Goal: Task Accomplishment & Management: Manage account settings

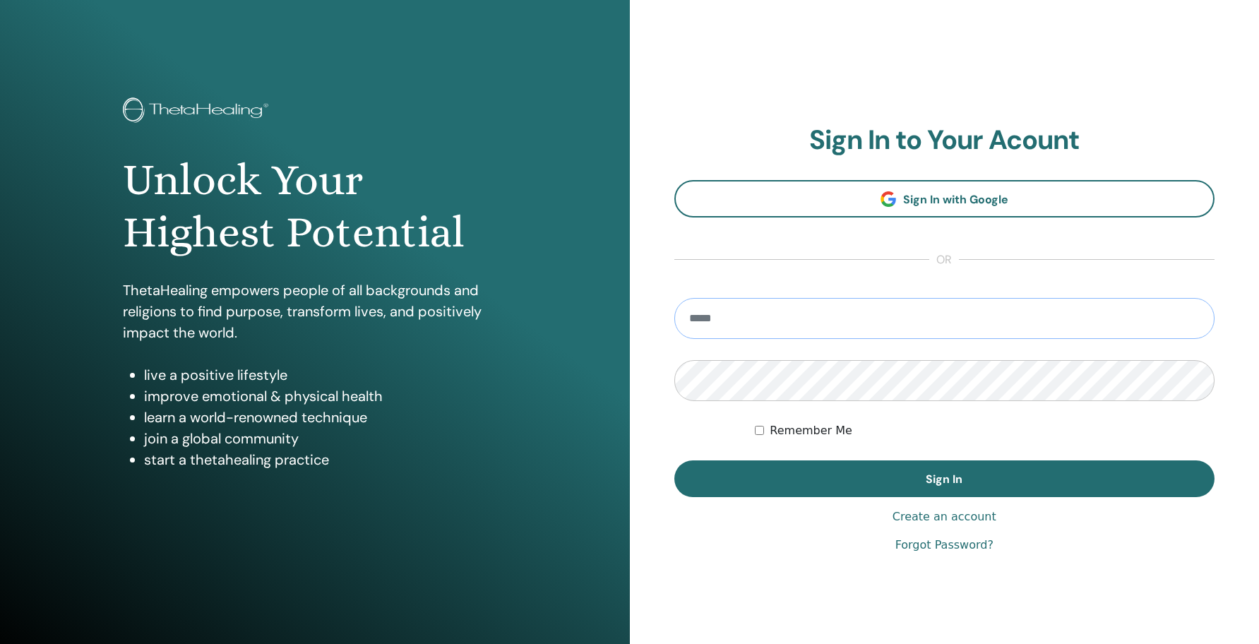
type input "**********"
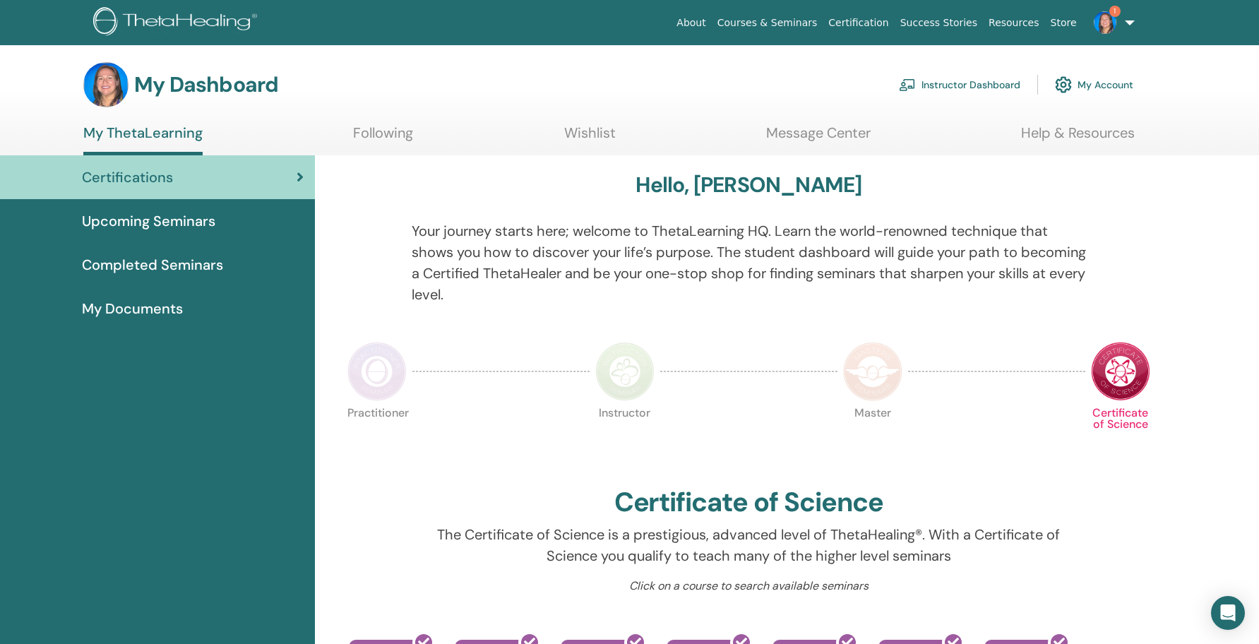
click at [999, 81] on link "Instructor Dashboard" at bounding box center [959, 84] width 121 height 31
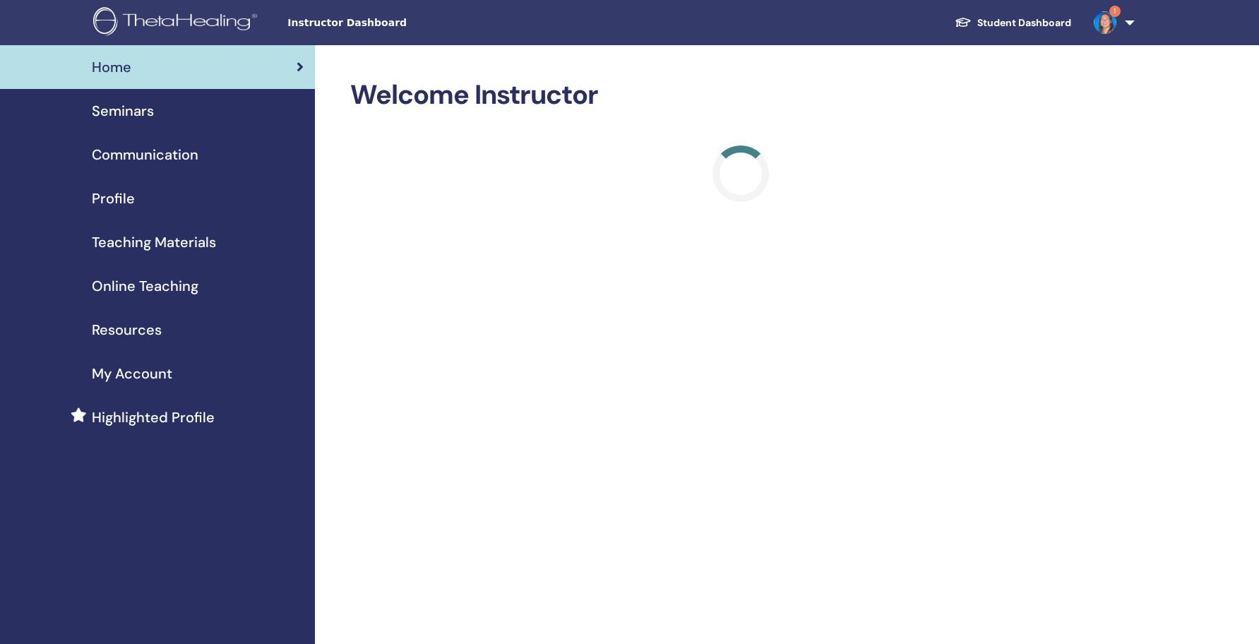
click at [1108, 29] on img at bounding box center [1105, 22] width 23 height 23
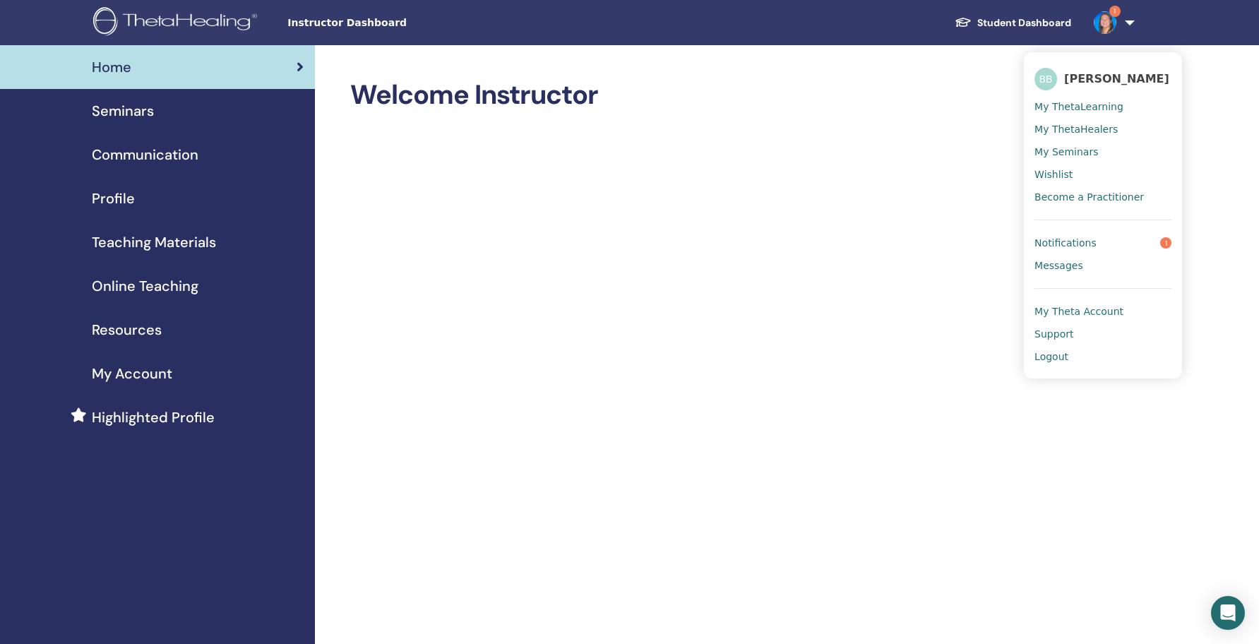
click at [1086, 242] on span "Notifications" at bounding box center [1066, 243] width 62 height 13
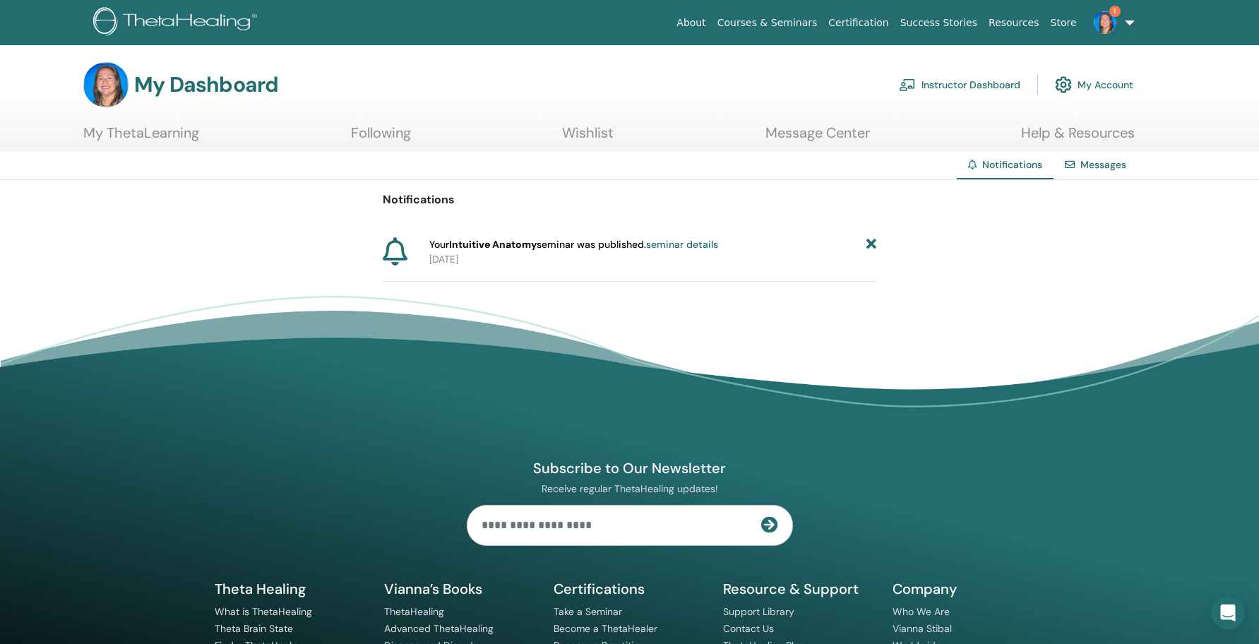
click at [692, 240] on link "seminar details" at bounding box center [682, 244] width 72 height 13
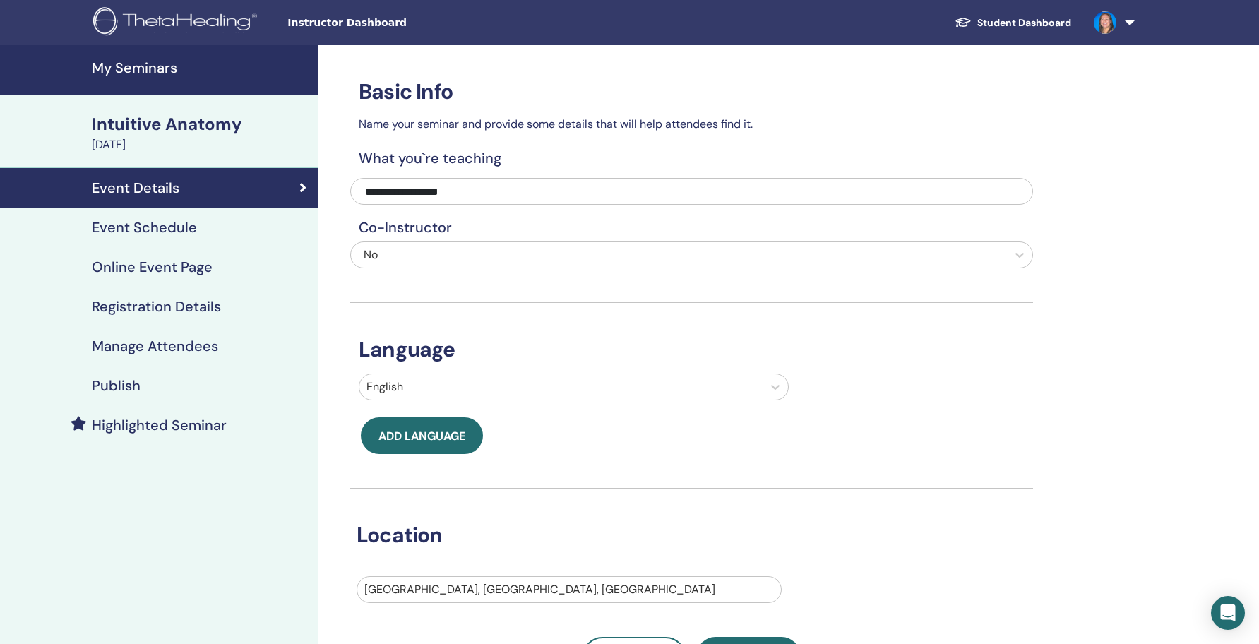
click at [186, 131] on div "Intuitive Anatomy" at bounding box center [201, 124] width 218 height 24
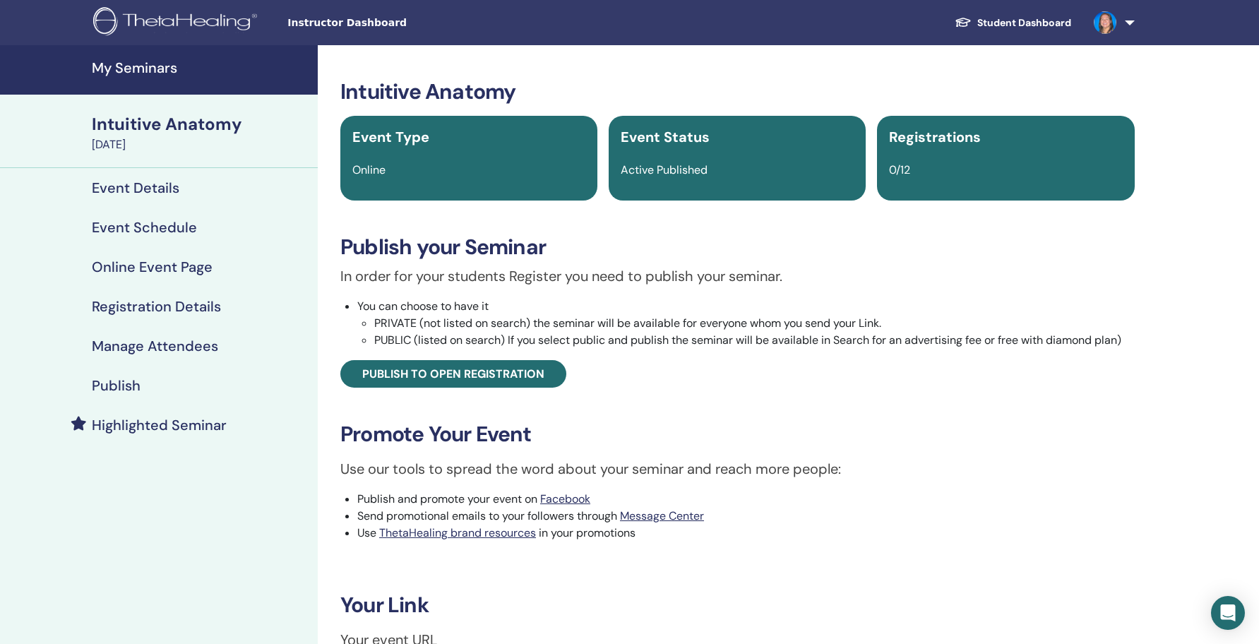
click at [162, 189] on h4 "Event Details" at bounding box center [136, 187] width 88 height 17
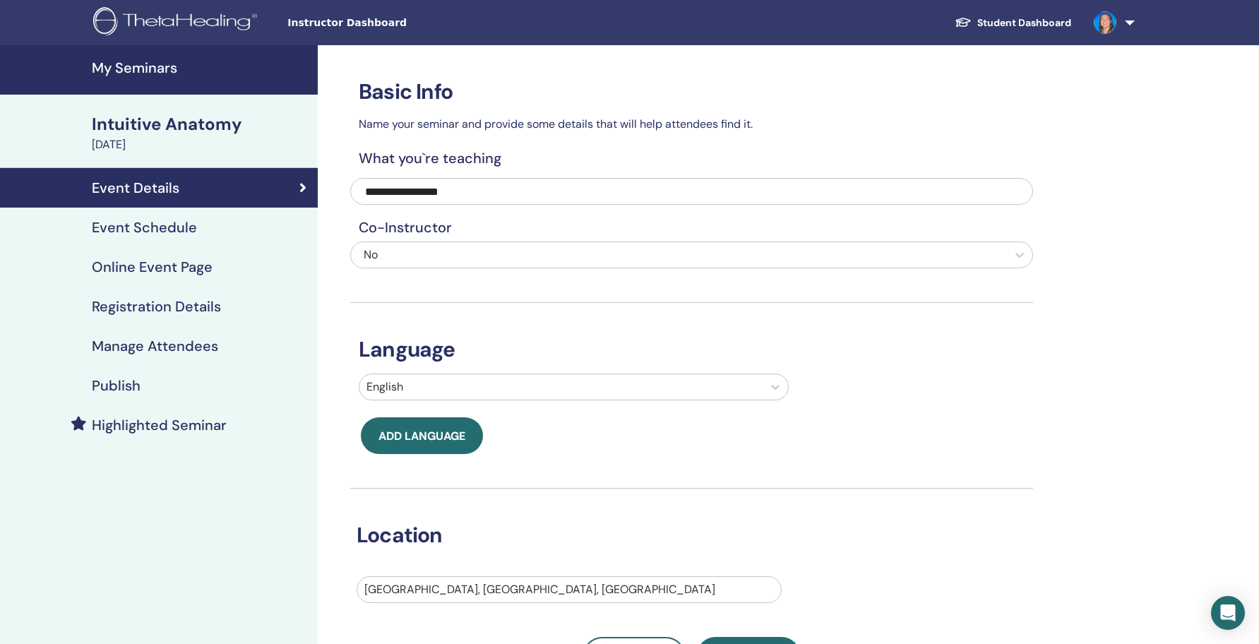
click at [182, 130] on div "Intuitive Anatomy" at bounding box center [201, 124] width 218 height 24
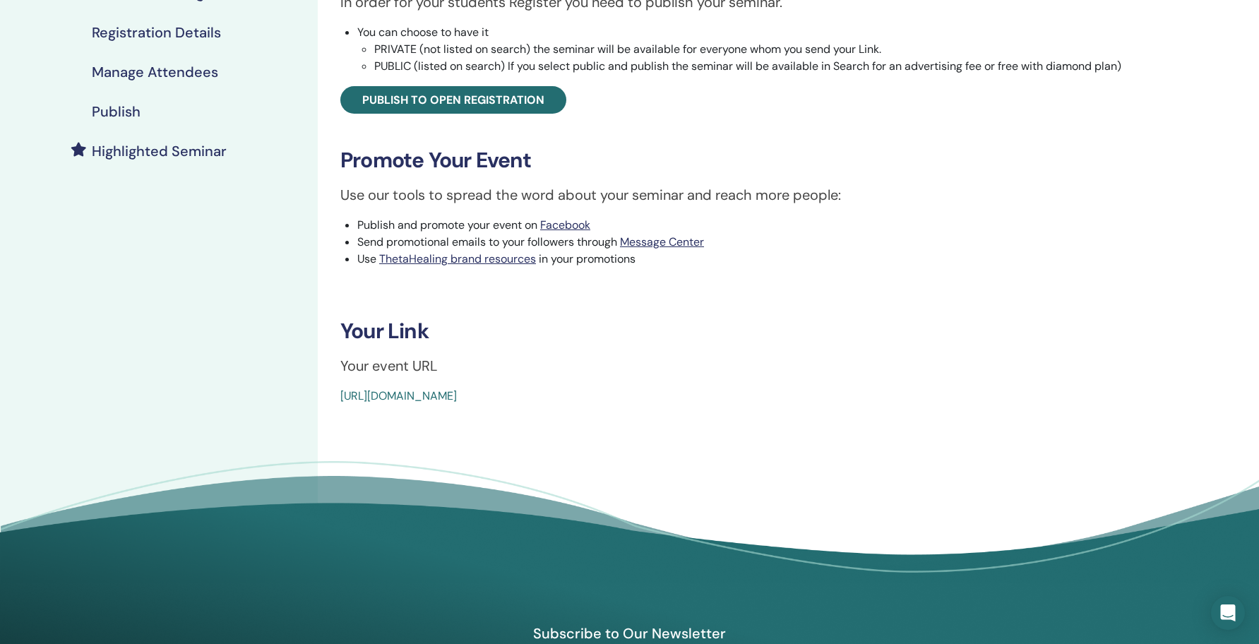
scroll to position [360, 0]
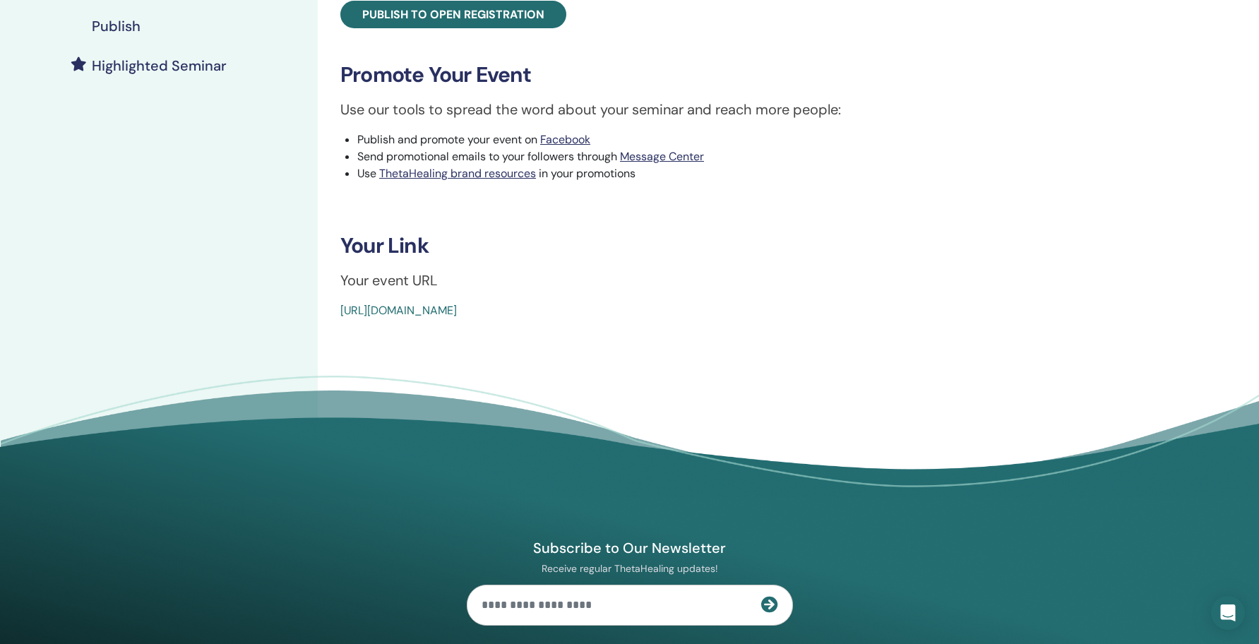
click at [457, 310] on link "https://www.thetahealing.com/seminar-372977-details.html" at bounding box center [398, 310] width 117 height 15
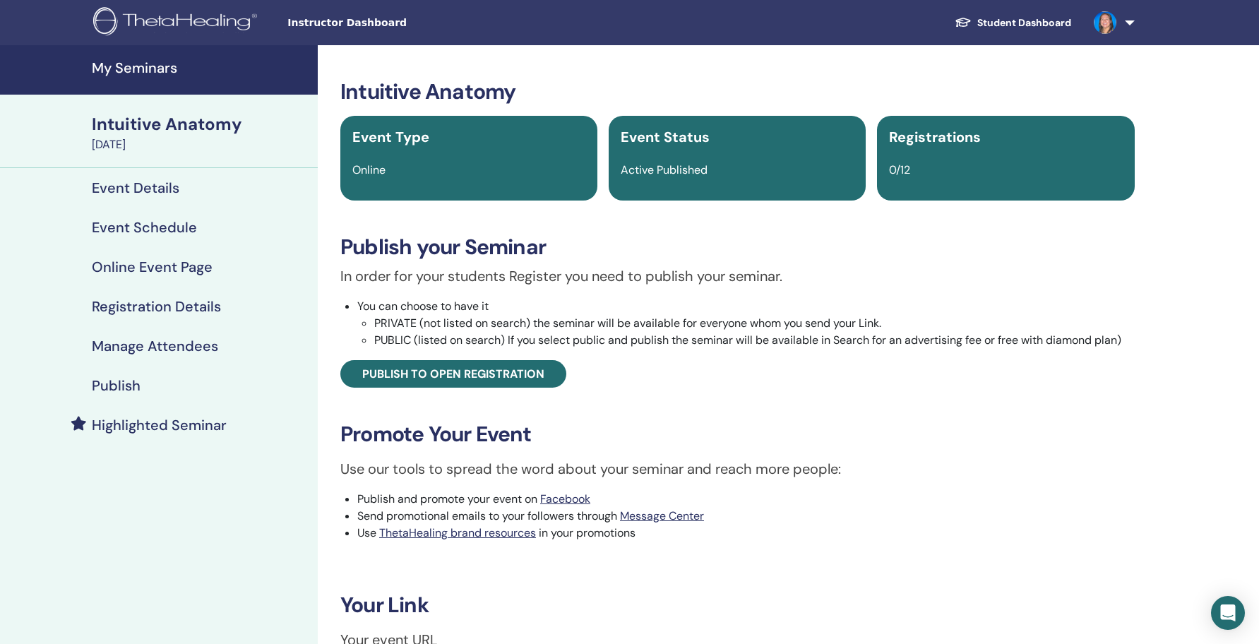
click at [161, 69] on h4 "My Seminars" at bounding box center [201, 67] width 218 height 17
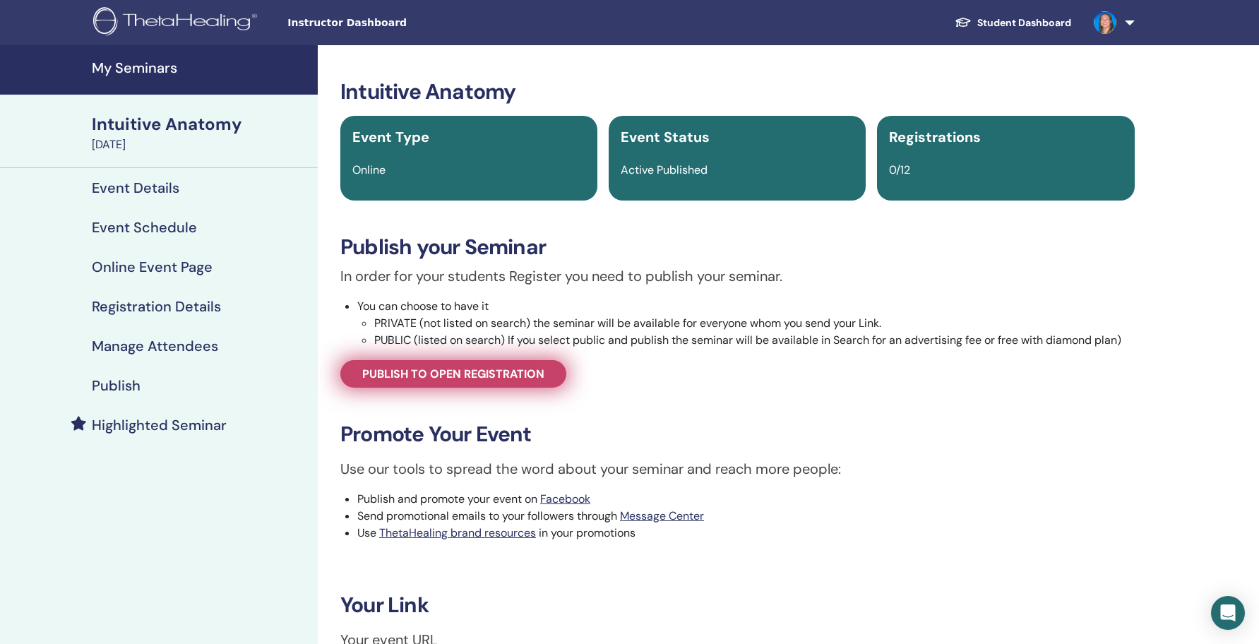
click at [434, 372] on span "Publish to open registration" at bounding box center [453, 374] width 182 height 15
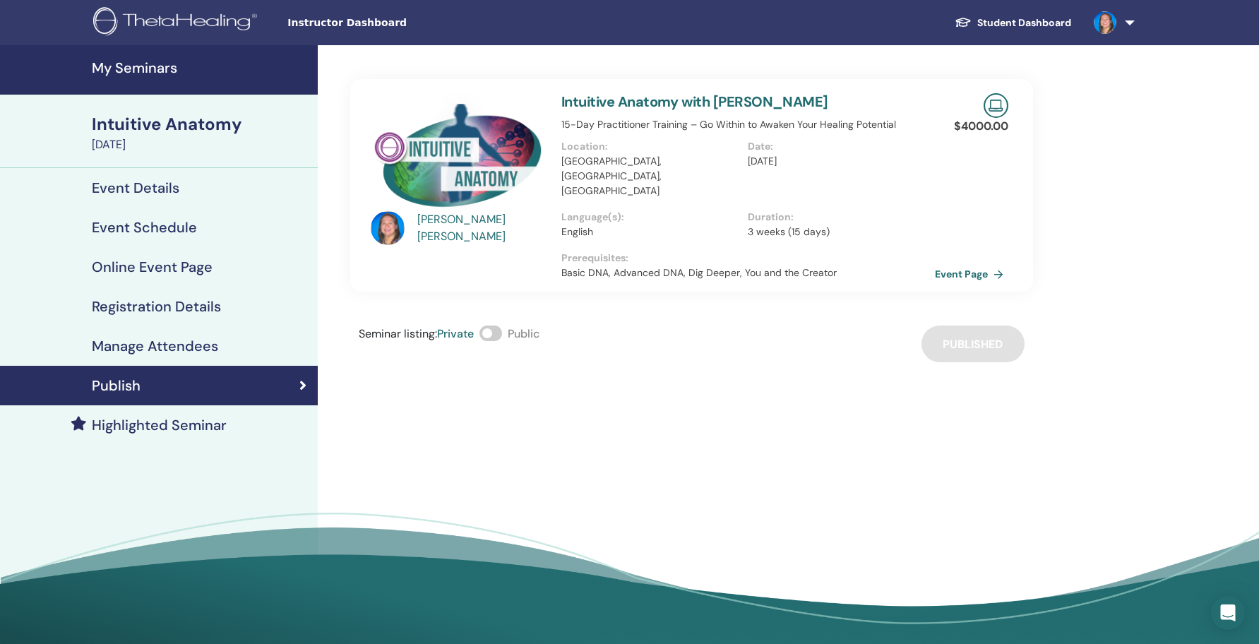
click at [167, 127] on div "Intuitive Anatomy" at bounding box center [201, 124] width 218 height 24
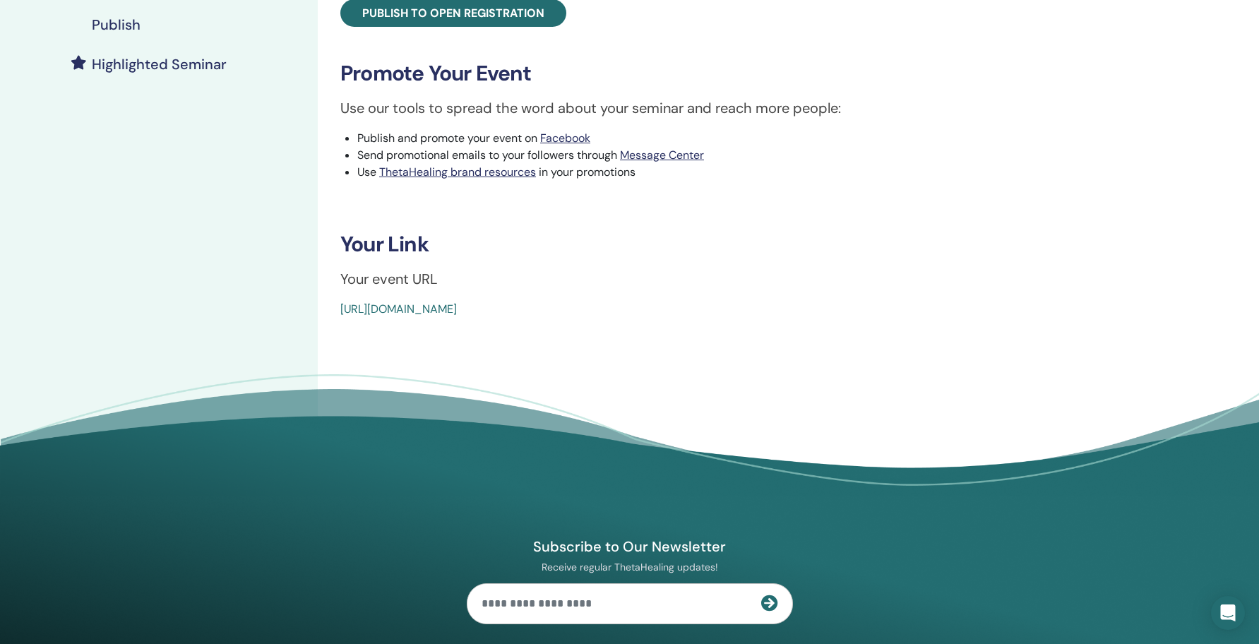
scroll to position [464, 0]
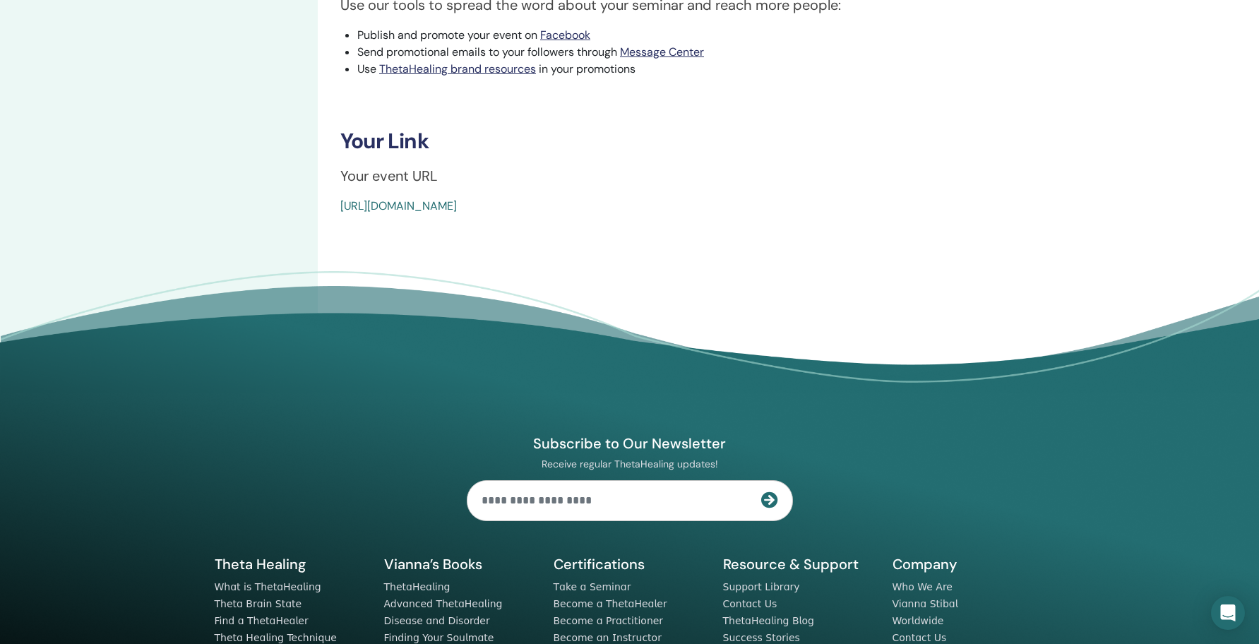
drag, startPoint x: 661, startPoint y: 207, endPoint x: 336, endPoint y: 210, distance: 325.6
copy link "https://www.thetahealing.com/seminar-372977-details.html"
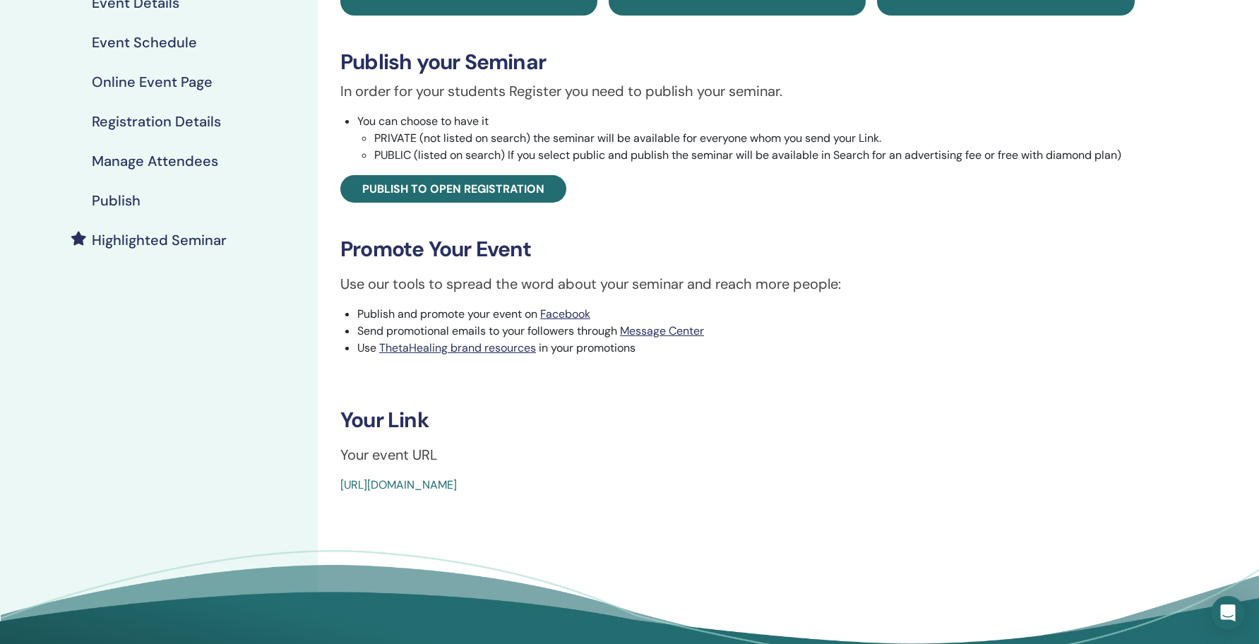
scroll to position [0, 0]
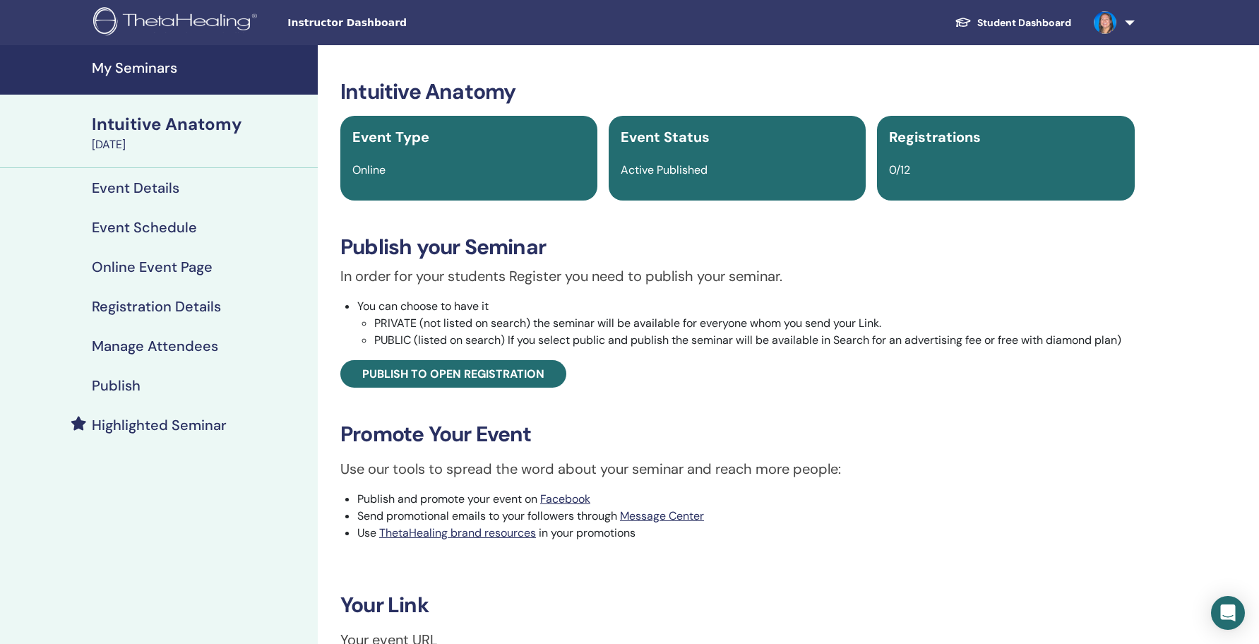
click at [160, 66] on h4 "My Seminars" at bounding box center [201, 67] width 218 height 17
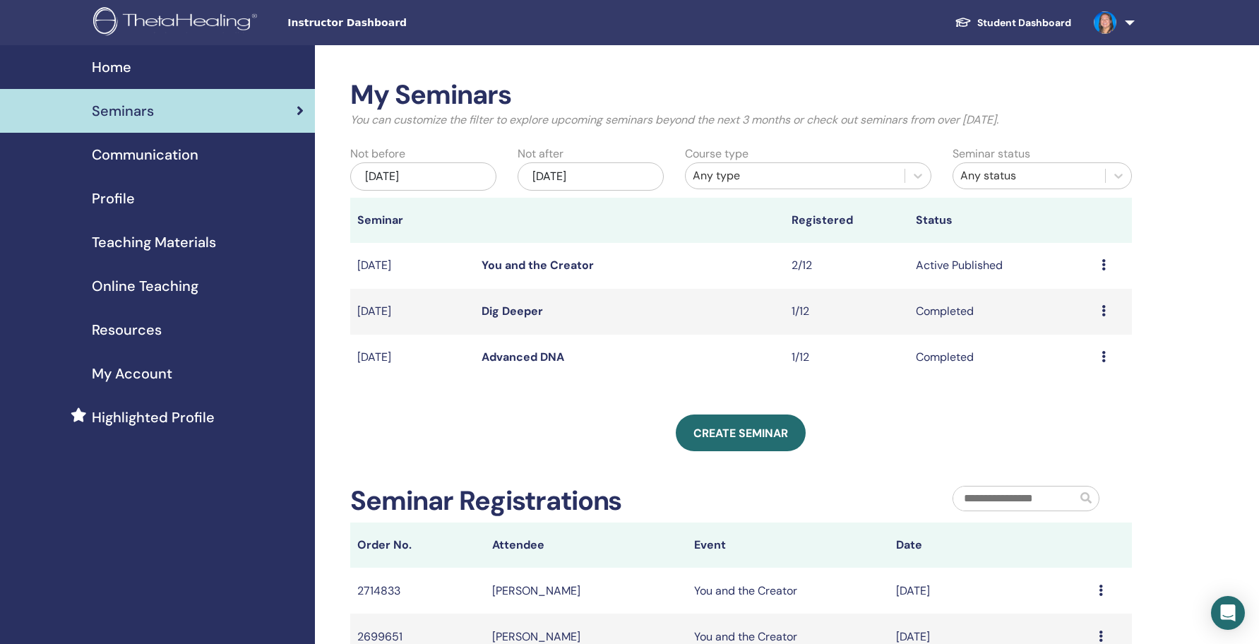
click at [622, 177] on div "[DATE]" at bounding box center [591, 176] width 146 height 28
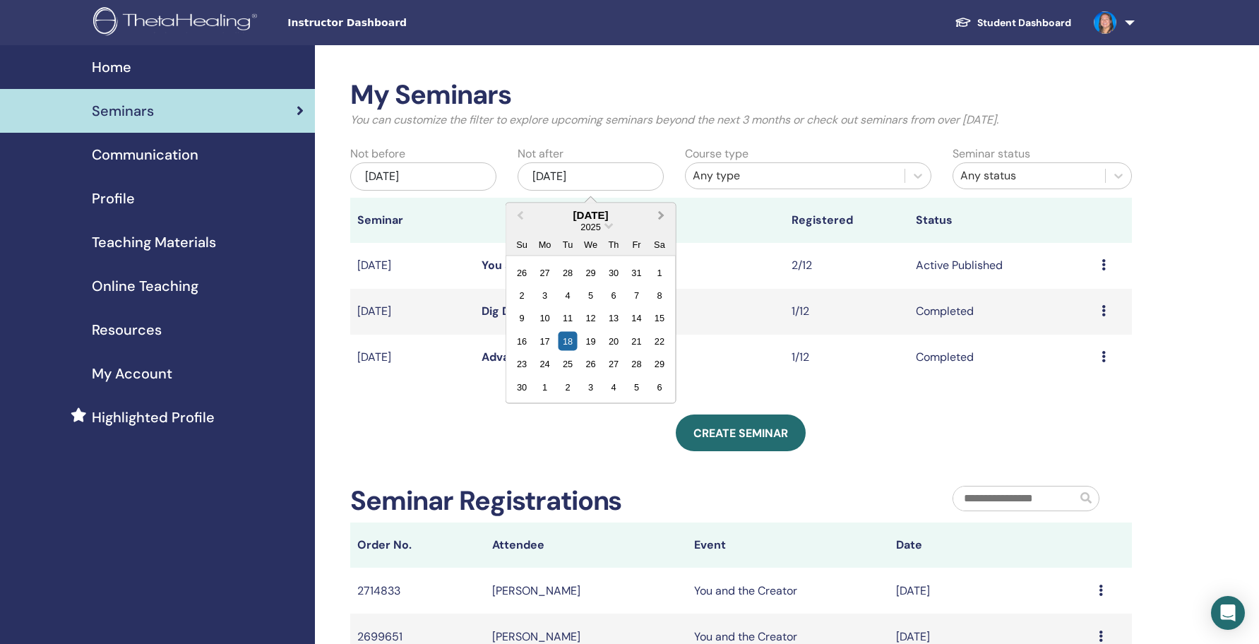
click at [661, 214] on span "Next Month" at bounding box center [661, 215] width 0 height 15
click at [661, 365] on div "31" at bounding box center [659, 364] width 19 height 19
